Goal: Task Accomplishment & Management: Use online tool/utility

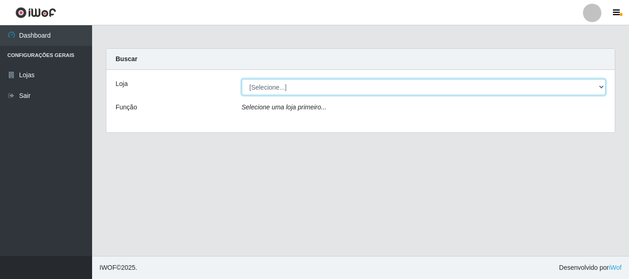
click at [599, 88] on select "[Selecione...] Nordestão - Alecrim" at bounding box center [424, 87] width 364 height 16
select select "453"
click at [242, 79] on select "[Selecione...] Nordestão - Alecrim" at bounding box center [424, 87] width 364 height 16
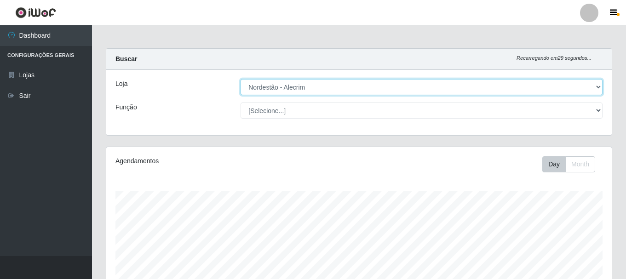
scroll to position [191, 506]
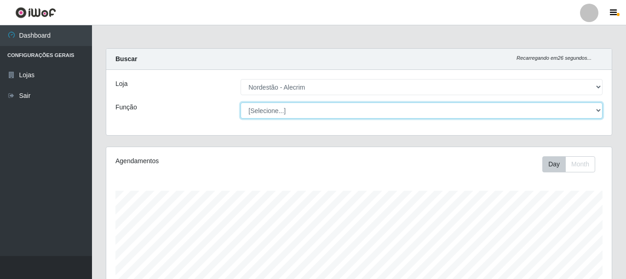
click at [598, 110] on select "[Selecione...] Embalador Embalador + Embalador ++" at bounding box center [422, 111] width 362 height 16
select select "1"
click at [241, 103] on select "[Selecione...] Embalador Embalador + Embalador ++" at bounding box center [422, 111] width 362 height 16
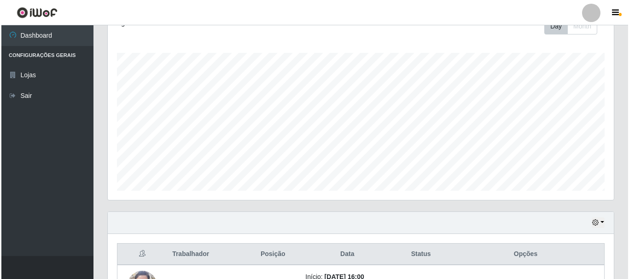
scroll to position [209, 0]
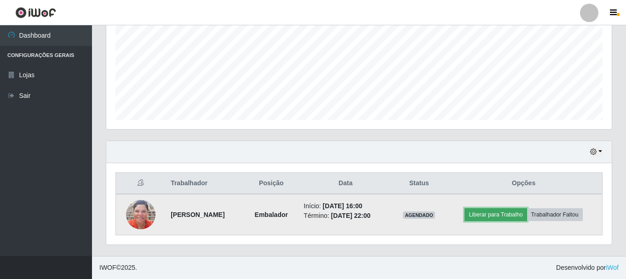
click at [504, 213] on button "Liberar para Trabalho" at bounding box center [496, 214] width 62 height 13
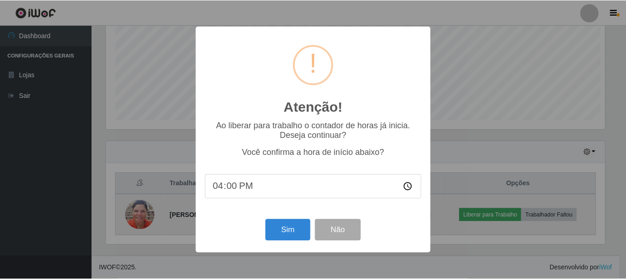
scroll to position [191, 501]
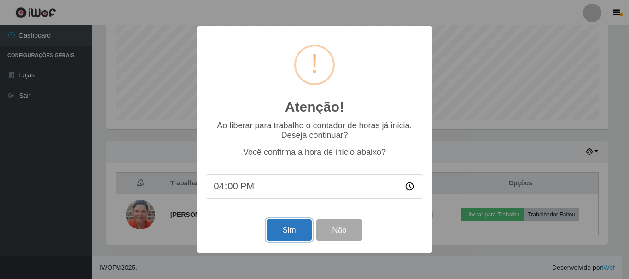
click at [282, 232] on button "Sim" at bounding box center [288, 231] width 45 height 22
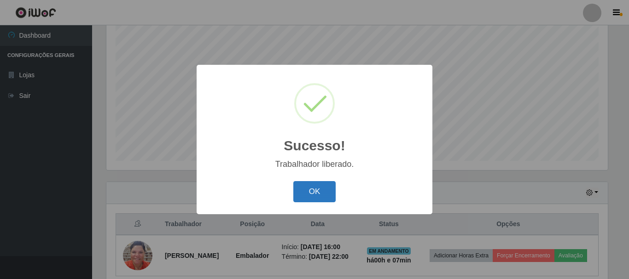
click at [307, 195] on button "OK" at bounding box center [314, 192] width 43 height 22
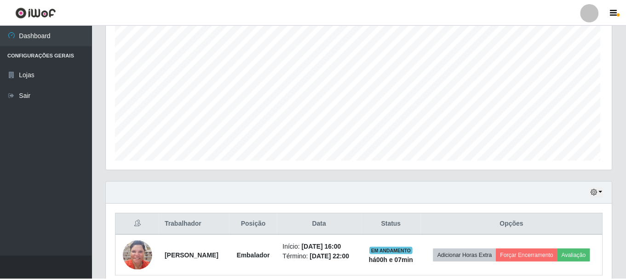
scroll to position [191, 506]
